Goal: Navigation & Orientation: Find specific page/section

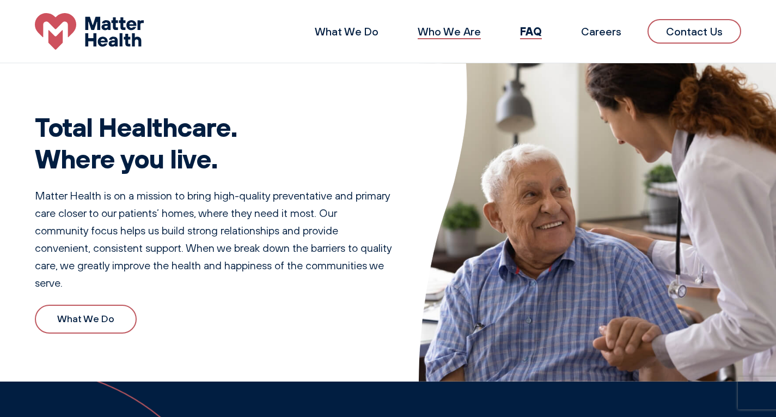
click at [440, 33] on link "Who We Are" at bounding box center [449, 32] width 63 height 14
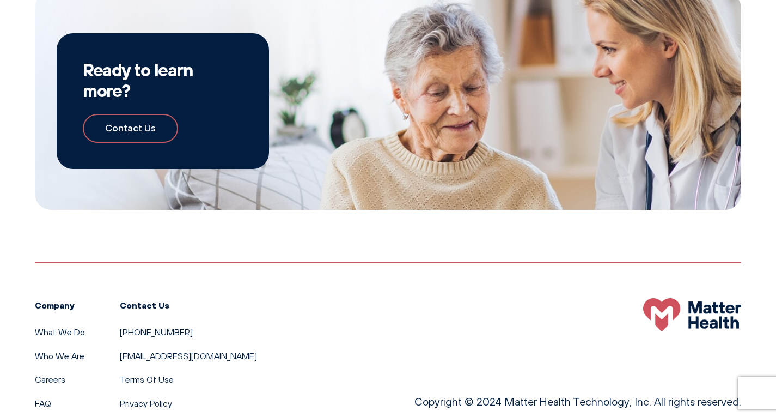
scroll to position [1078, 0]
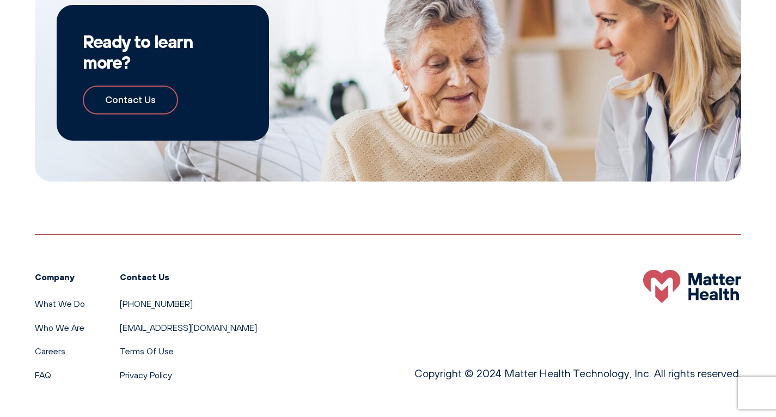
click at [60, 309] on li "What We Do" at bounding box center [60, 304] width 50 height 14
click at [62, 298] on li "What We Do" at bounding box center [60, 304] width 50 height 14
click at [22, 82] on div "Ready to learn more? Contact Us" at bounding box center [388, 73] width 776 height 218
